Goal: Complete application form: Complete application form

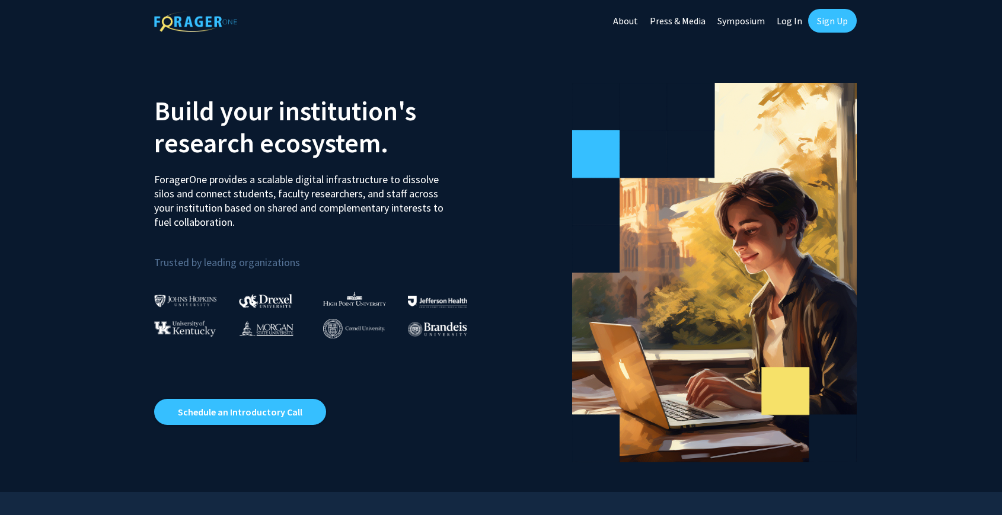
drag, startPoint x: 795, startPoint y: 22, endPoint x: 802, endPoint y: 44, distance: 23.6
click at [795, 22] on link "Log In" at bounding box center [789, 21] width 37 height 42
select select
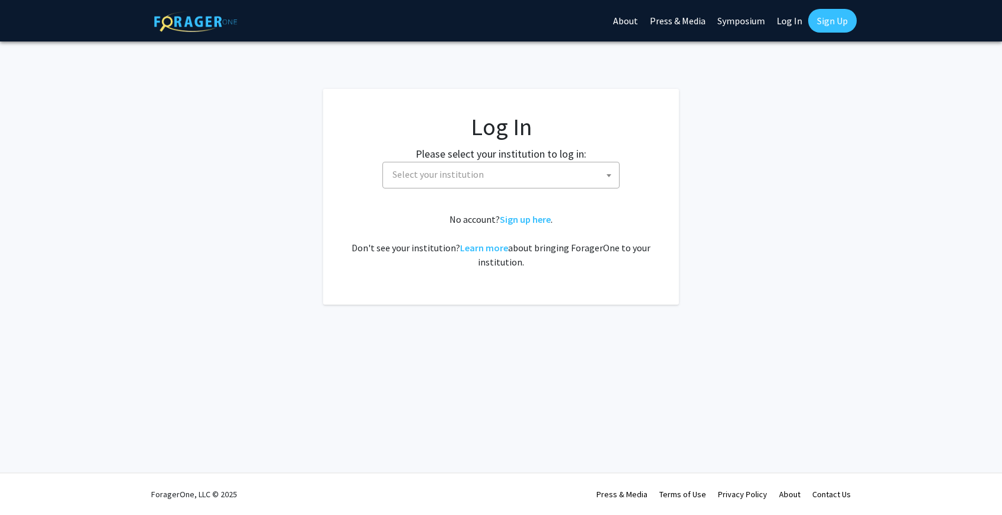
click at [479, 176] on span "Select your institution" at bounding box center [438, 174] width 91 height 12
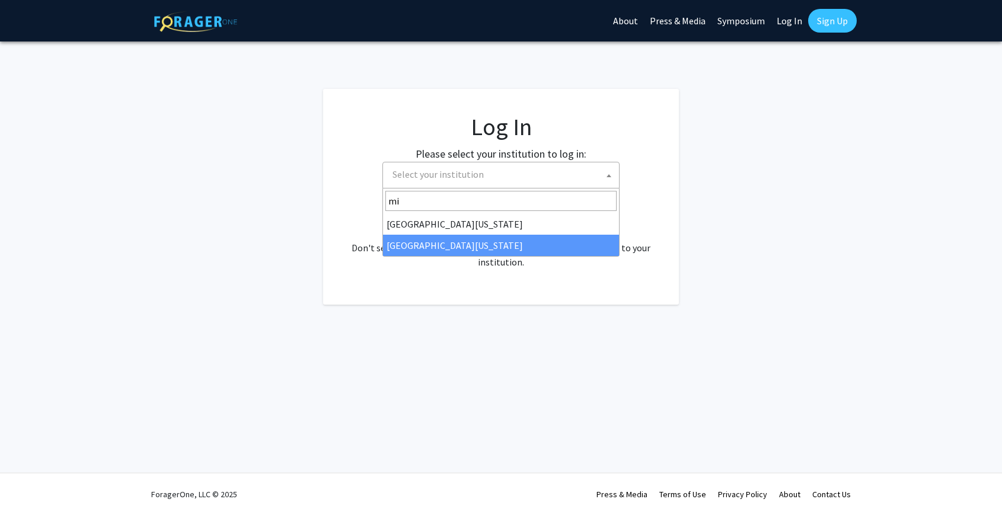
type input "mi"
select select "33"
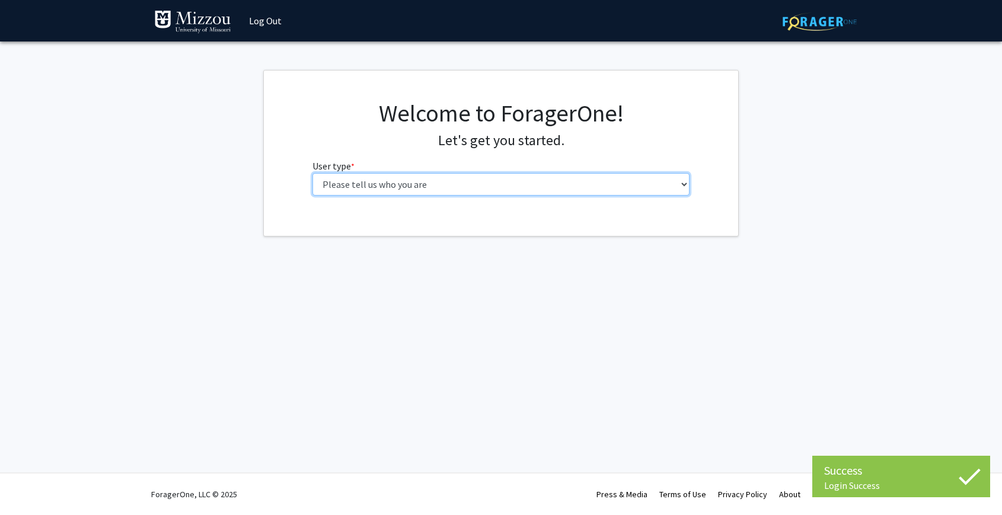
click at [597, 180] on select "Please tell us who you are Undergraduate Student Master's Student Doctoral Cand…" at bounding box center [502, 184] width 378 height 23
select select "5: faculty"
click at [313, 173] on select "Please tell us who you are Undergraduate Student Master's Student Doctoral Cand…" at bounding box center [502, 184] width 378 height 23
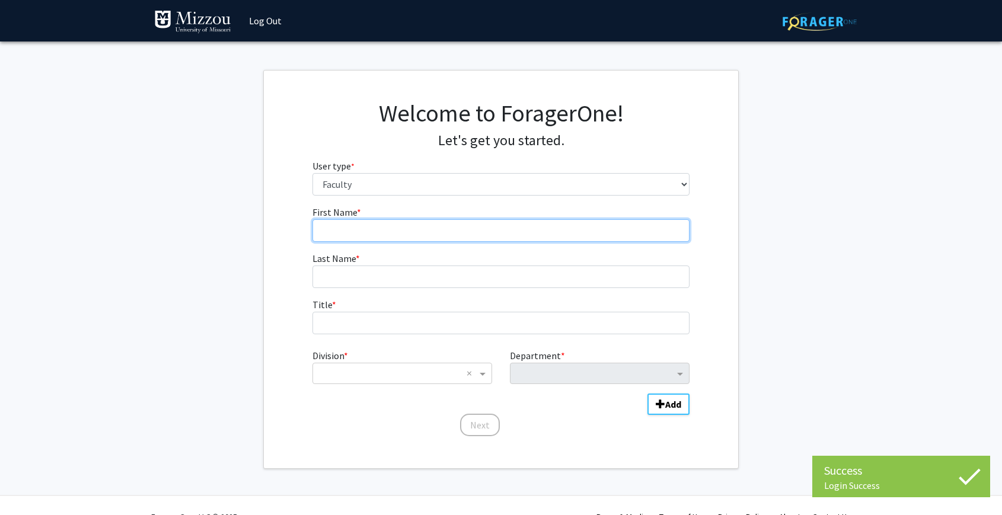
click at [535, 235] on input "First Name * required" at bounding box center [502, 230] width 378 height 23
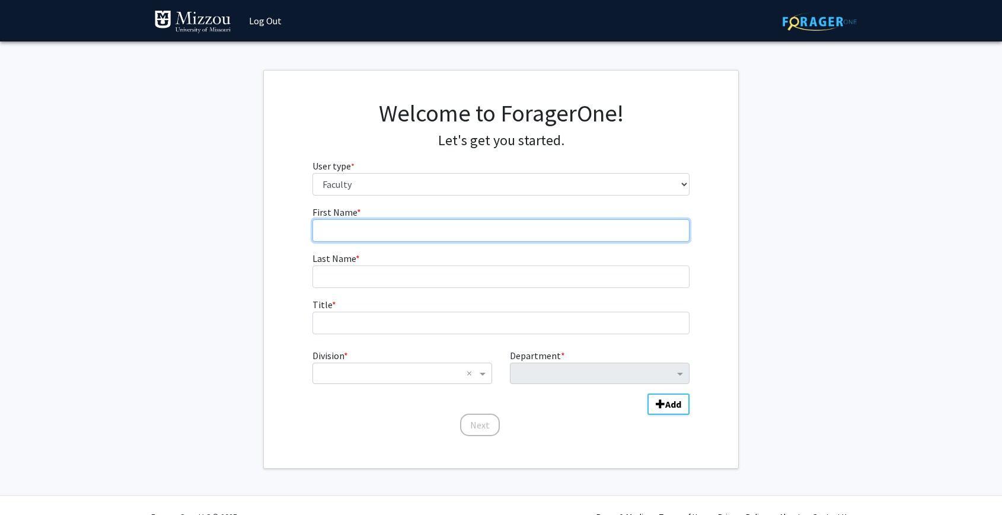
type input "Amy"
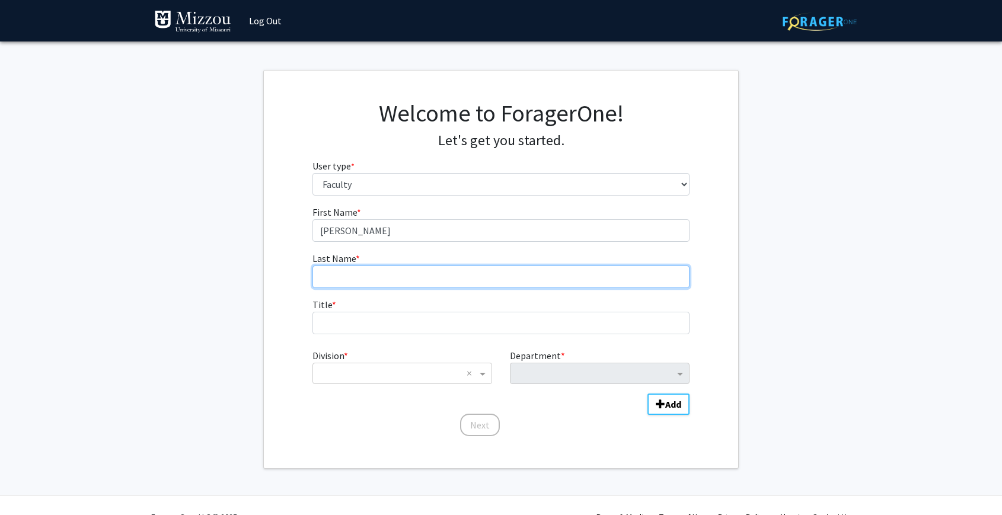
type input "Petry"
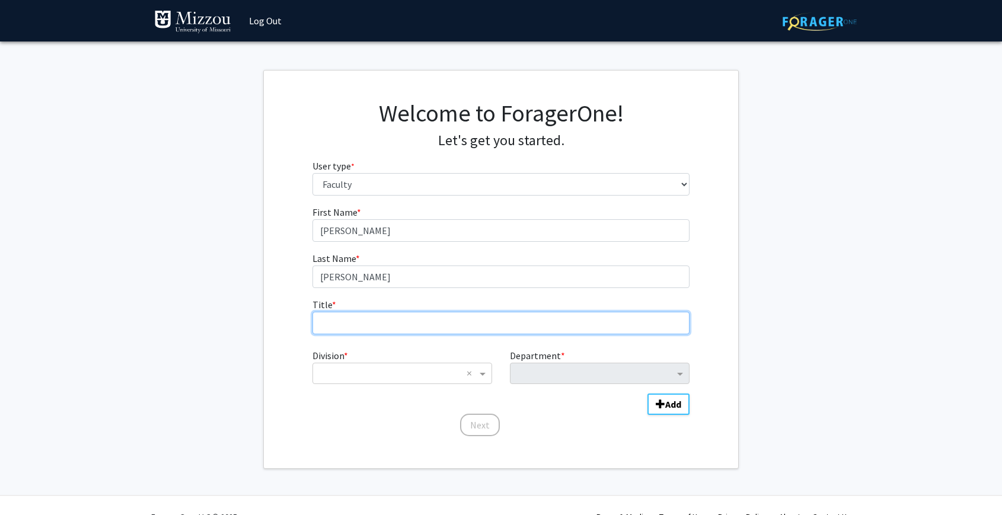
click at [397, 326] on input "Title * required" at bounding box center [502, 323] width 378 height 23
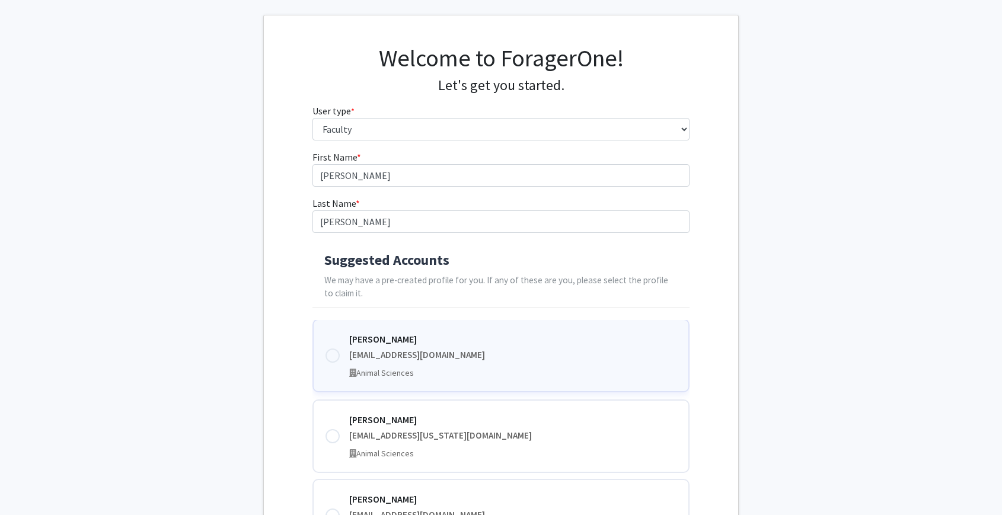
click at [337, 358] on div at bounding box center [333, 356] width 14 height 14
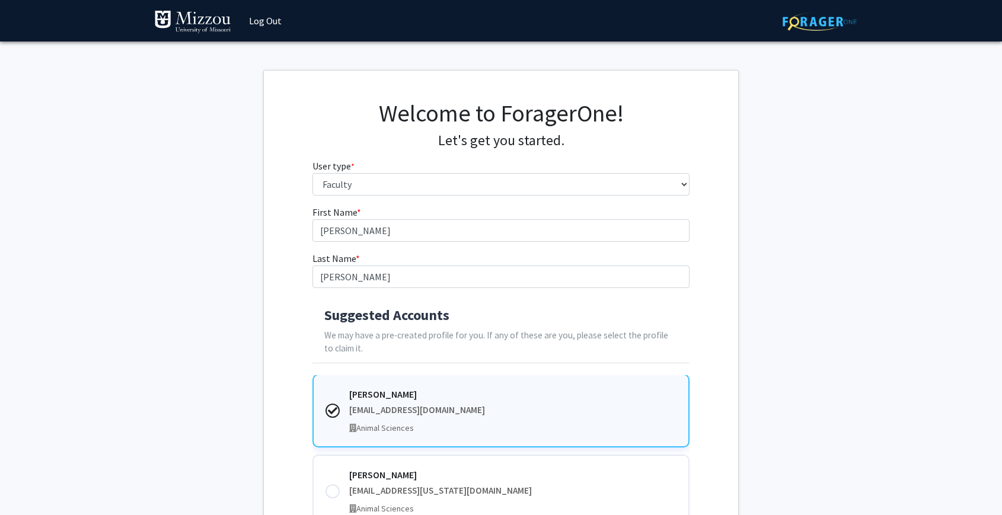
click at [331, 415] on icon at bounding box center [332, 410] width 9 height 9
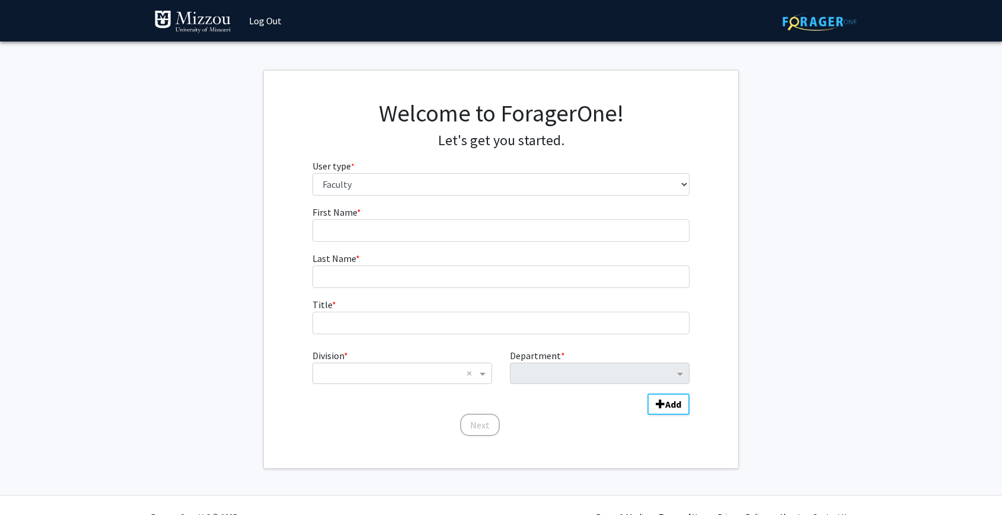
click at [332, 483] on div "Skip navigation Log Out Complete your profile × To continue, you need to make s…" at bounding box center [501, 269] width 1002 height 538
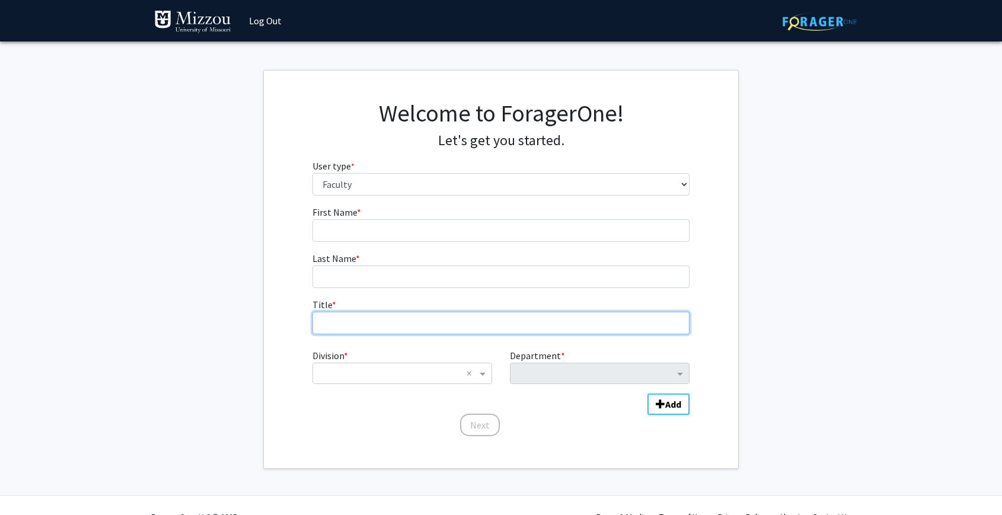
click at [417, 327] on input "Title * required" at bounding box center [502, 323] width 378 height 23
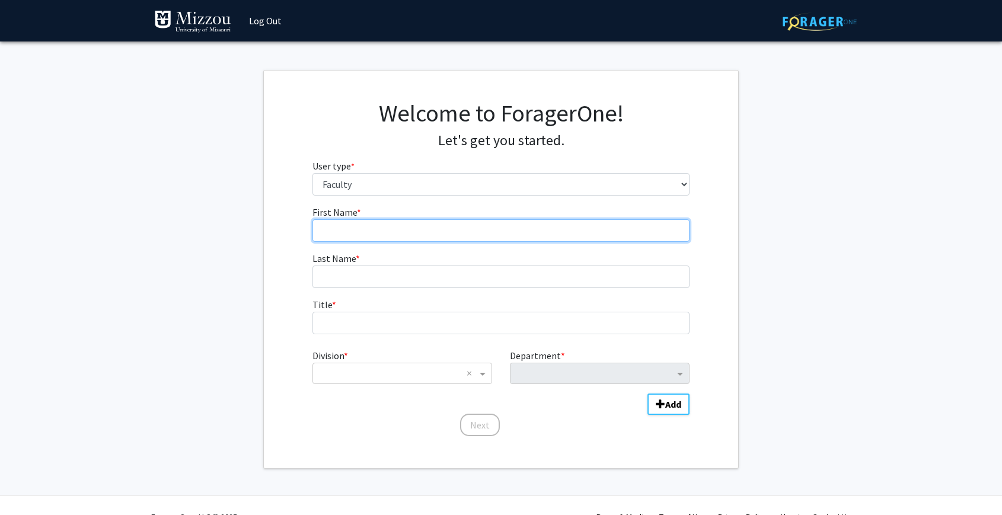
click at [373, 229] on input "First Name * required" at bounding box center [502, 230] width 378 height 23
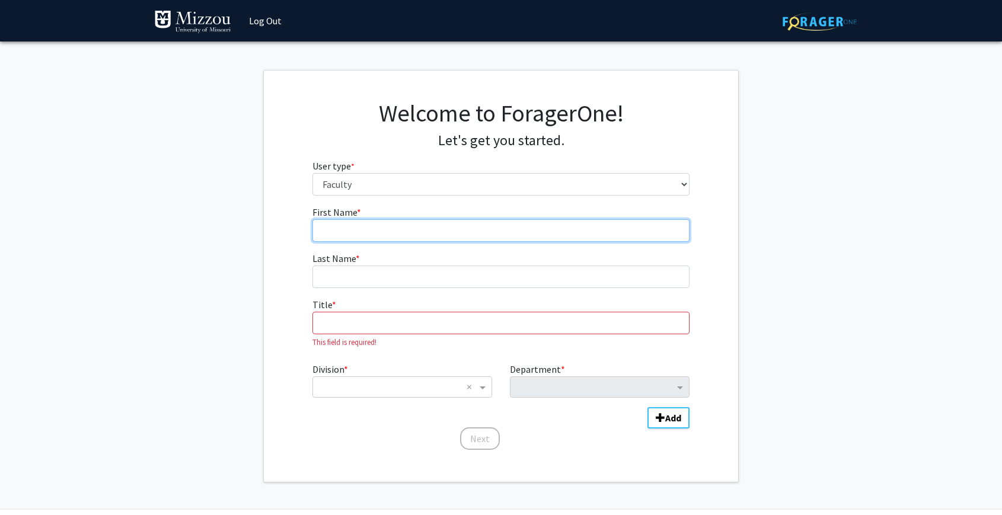
type input "Amy"
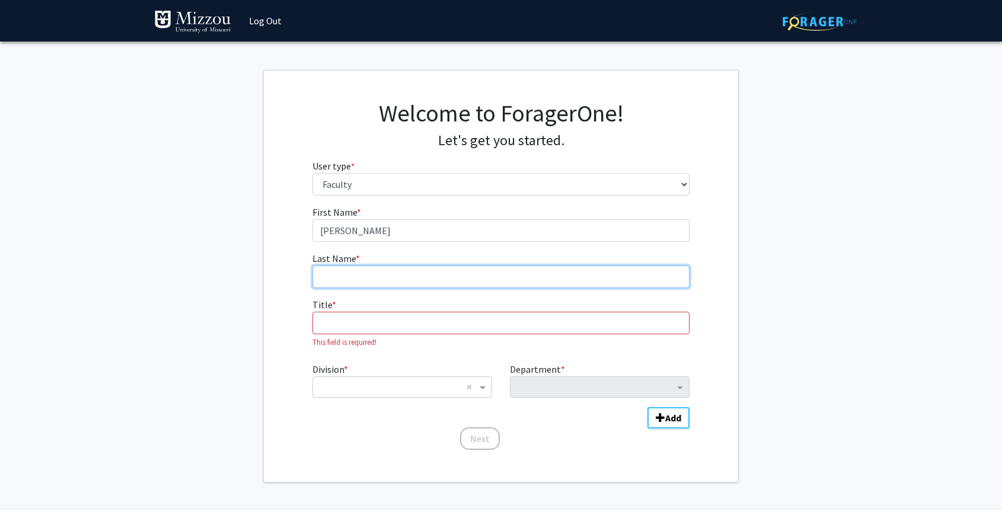
type input "Petry"
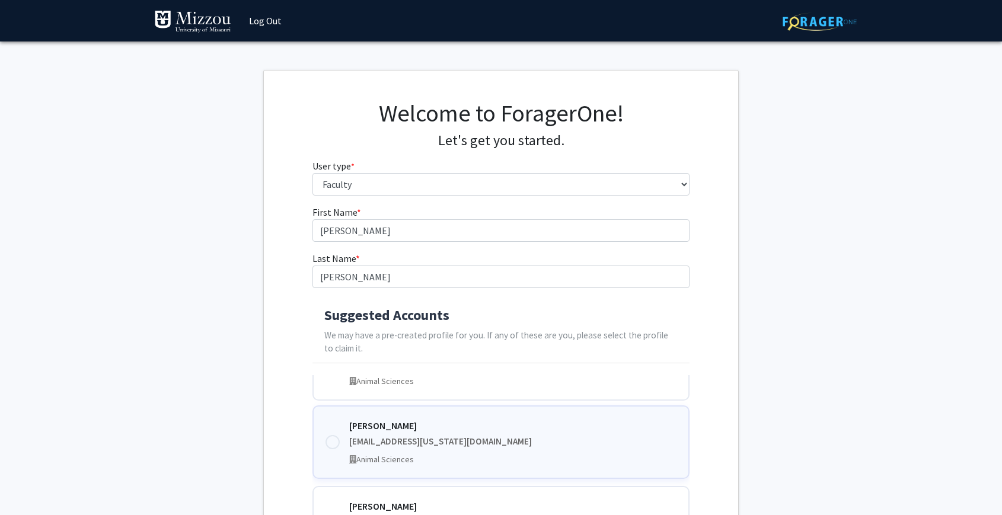
scroll to position [68, 0]
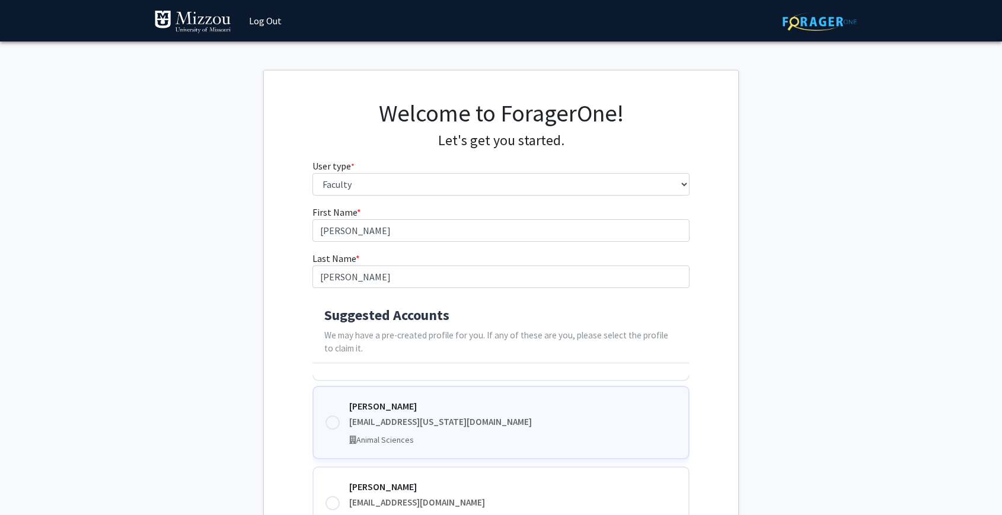
click at [330, 421] on div at bounding box center [333, 423] width 14 height 14
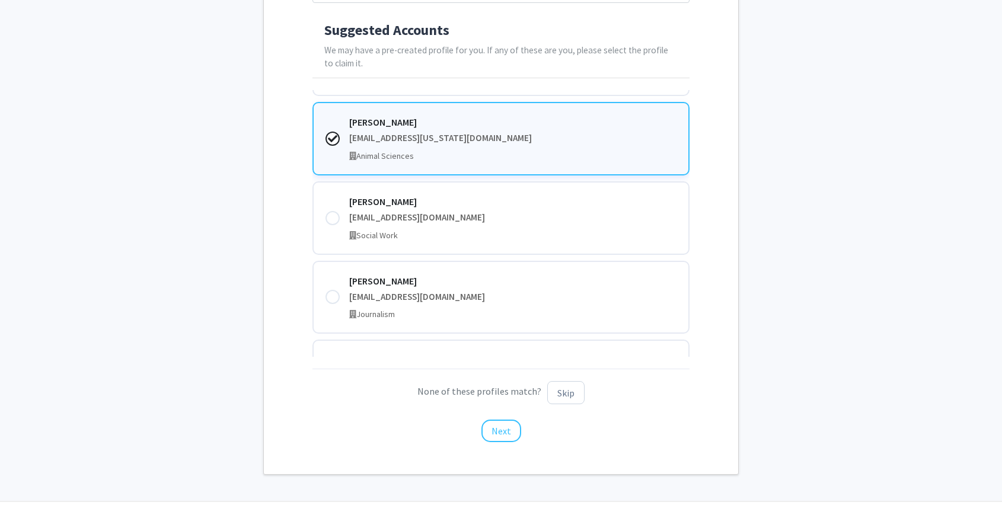
scroll to position [314, 0]
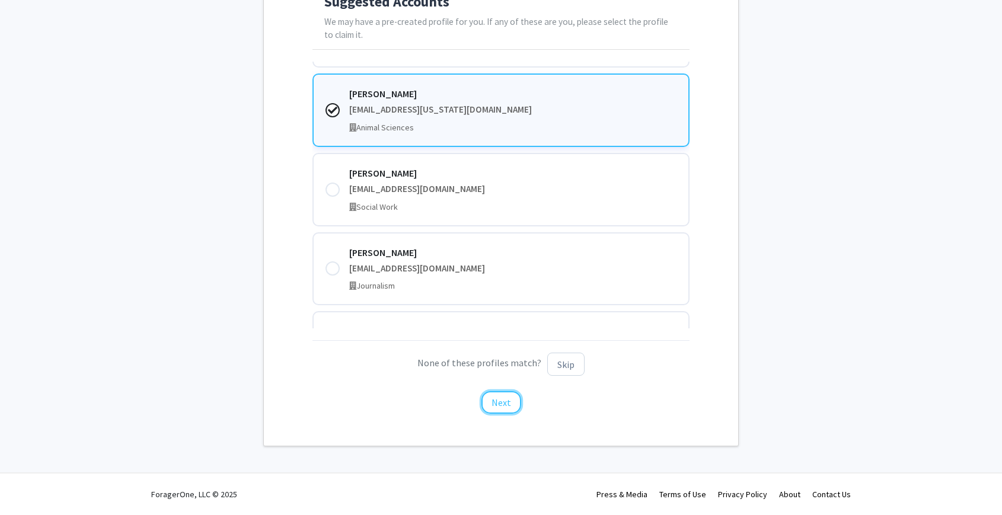
click at [496, 399] on button "Next" at bounding box center [502, 402] width 40 height 23
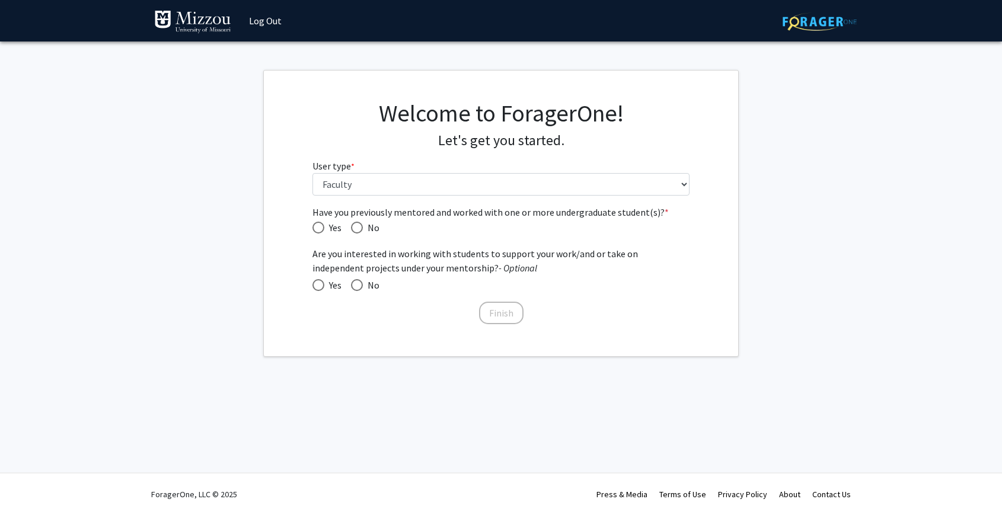
scroll to position [0, 0]
click at [317, 225] on span "Have you previously mentored and worked with one or more undergraduate student(…" at bounding box center [319, 228] width 12 height 12
click at [317, 225] on input "Yes" at bounding box center [319, 228] width 12 height 12
radio input "true"
drag, startPoint x: 321, startPoint y: 290, endPoint x: 388, endPoint y: 307, distance: 69.8
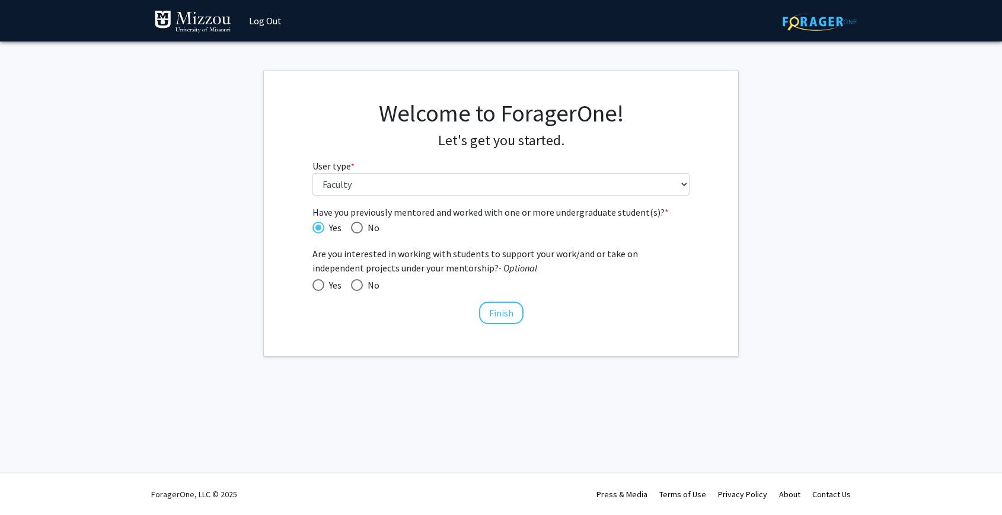
click at [321, 290] on span at bounding box center [319, 285] width 12 height 12
click at [321, 290] on input "Yes" at bounding box center [319, 285] width 12 height 12
radio input "true"
click at [509, 318] on button "Finish" at bounding box center [501, 313] width 44 height 23
